Goal: Task Accomplishment & Management: Use online tool/utility

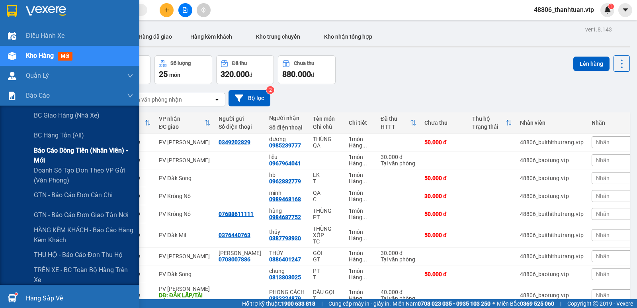
click at [53, 157] on span "Báo cáo dòng tiền (nhân viên) - mới" at bounding box center [84, 155] width 100 height 20
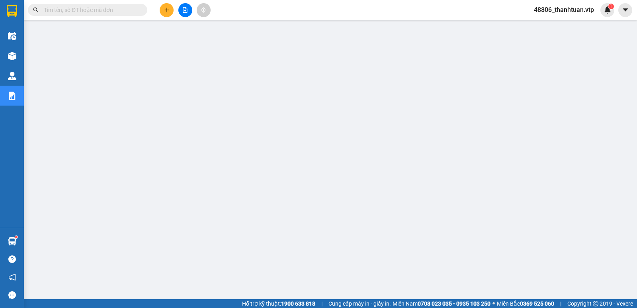
click at [561, 13] on span "48806_thanhtuan.vtp" at bounding box center [564, 10] width 73 height 10
click at [549, 27] on span "Đăng xuất" at bounding box center [567, 24] width 56 height 9
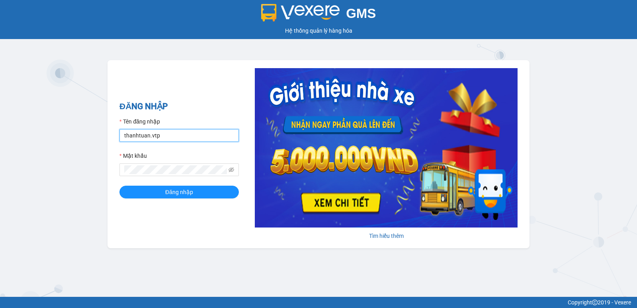
click at [170, 135] on input "thanhtuan.vtp" at bounding box center [178, 135] width 119 height 13
type input "kienhoa.vtp"
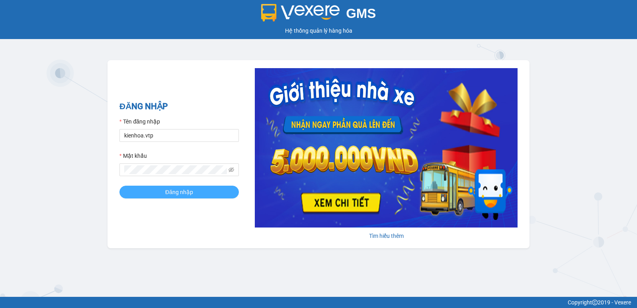
click at [202, 189] on button "Đăng nhập" at bounding box center [178, 192] width 119 height 13
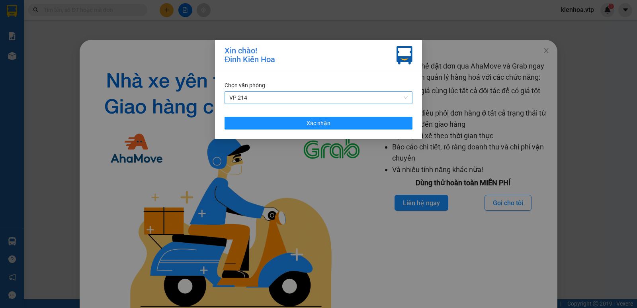
click at [253, 96] on span "VP 214" at bounding box center [318, 98] width 178 height 12
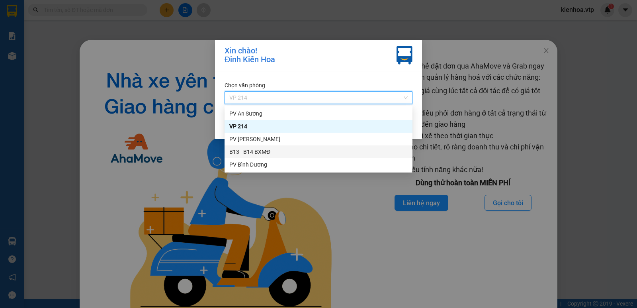
click at [253, 154] on div "B13 - B14 BXMĐ" at bounding box center [318, 151] width 178 height 9
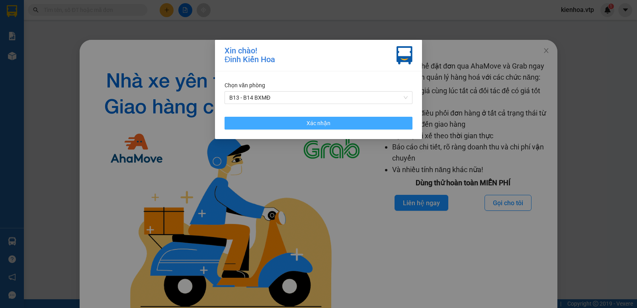
click at [314, 125] on span "Xác nhận" at bounding box center [319, 123] width 24 height 9
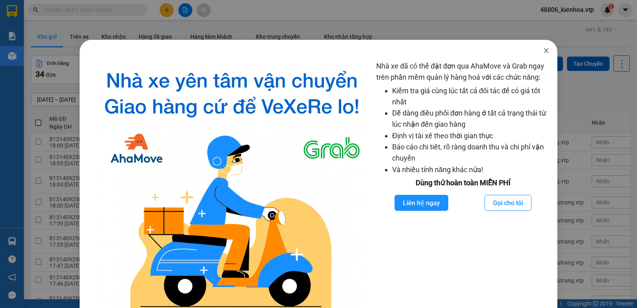
click at [543, 50] on icon "close" at bounding box center [546, 50] width 6 height 6
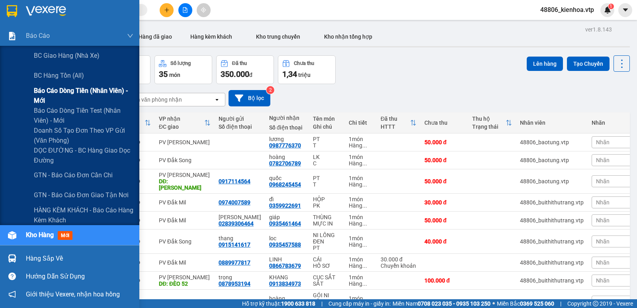
click at [53, 93] on span "Báo cáo dòng tiền (nhân viên) - mới" at bounding box center [84, 96] width 100 height 20
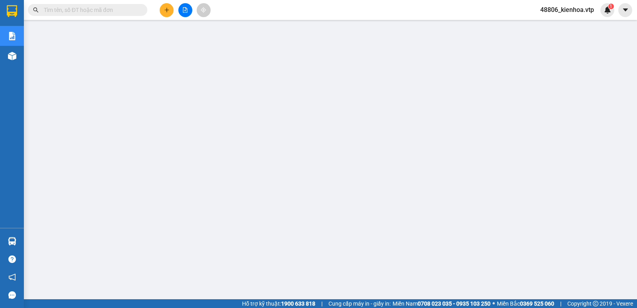
click at [575, 10] on span "48806_kienhoa.vtp" at bounding box center [567, 10] width 66 height 10
click at [557, 28] on span "Đăng xuất" at bounding box center [570, 24] width 49 height 9
